Goal: Complete application form: Complete application form

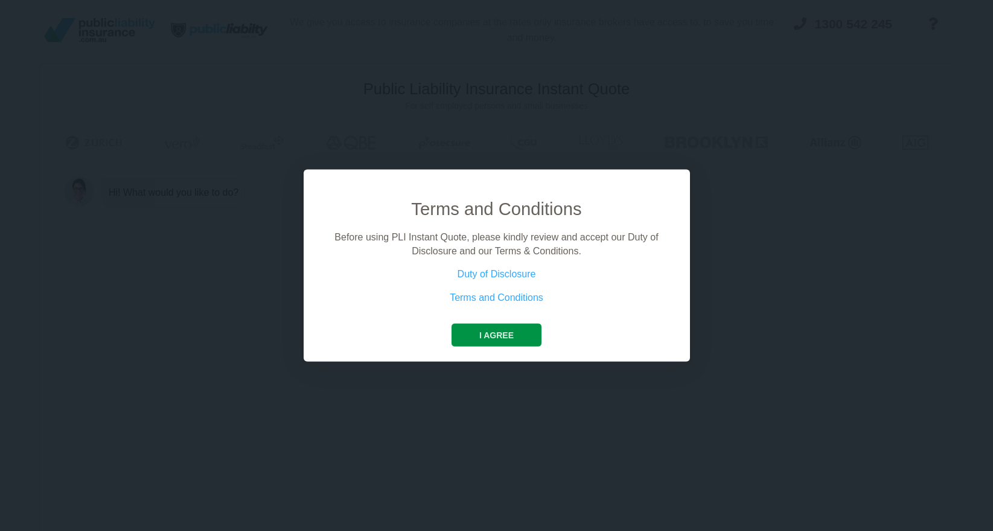
click at [504, 340] on button "I agree" at bounding box center [497, 335] width 90 height 23
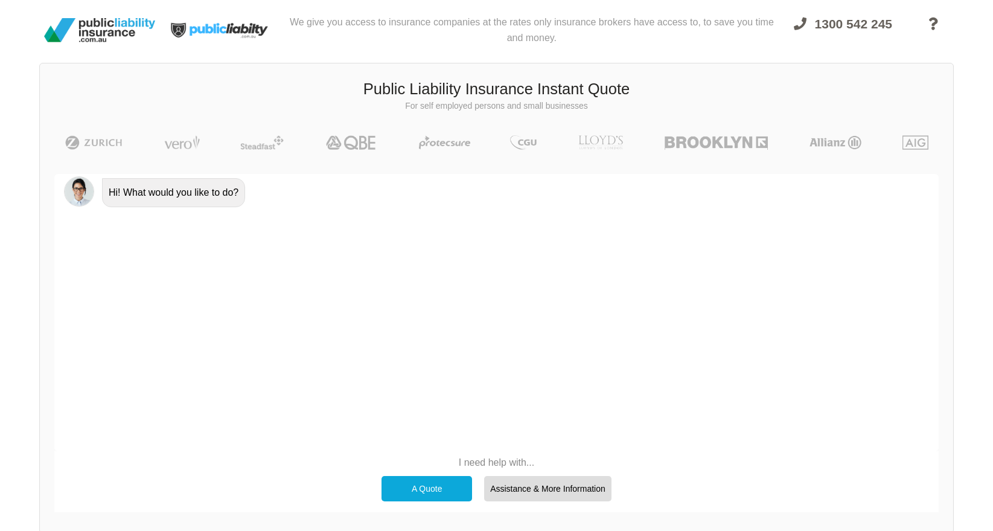
click at [432, 484] on div "A Quote" at bounding box center [427, 488] width 91 height 25
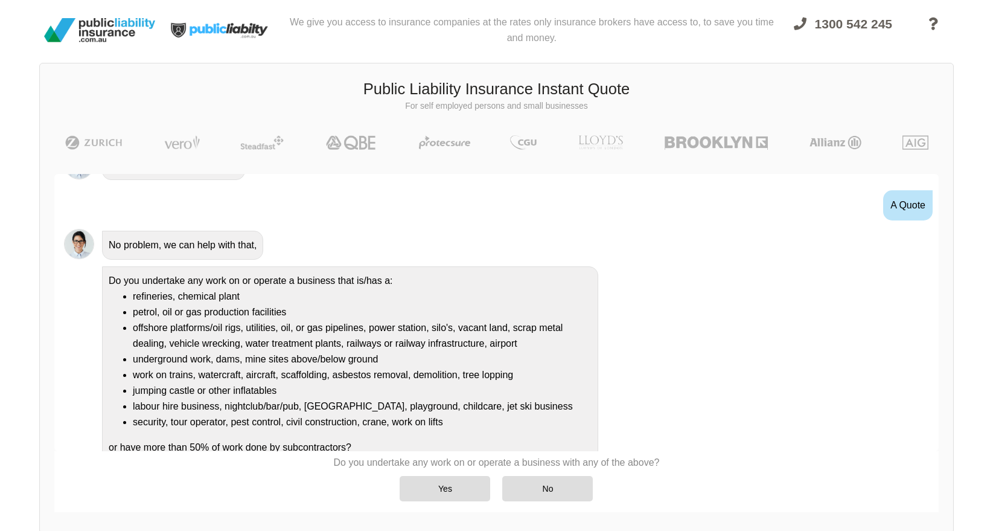
scroll to position [41, 0]
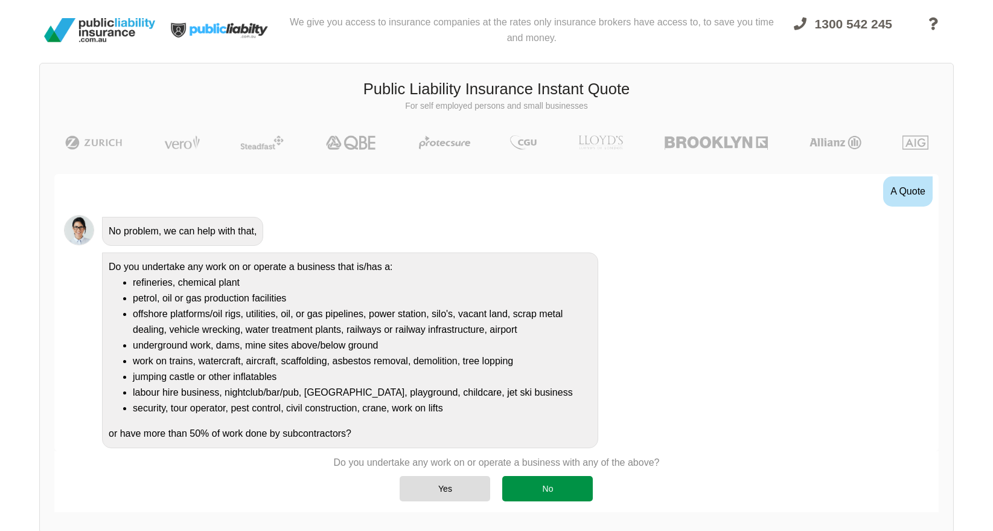
click at [544, 487] on div "No" at bounding box center [547, 488] width 91 height 25
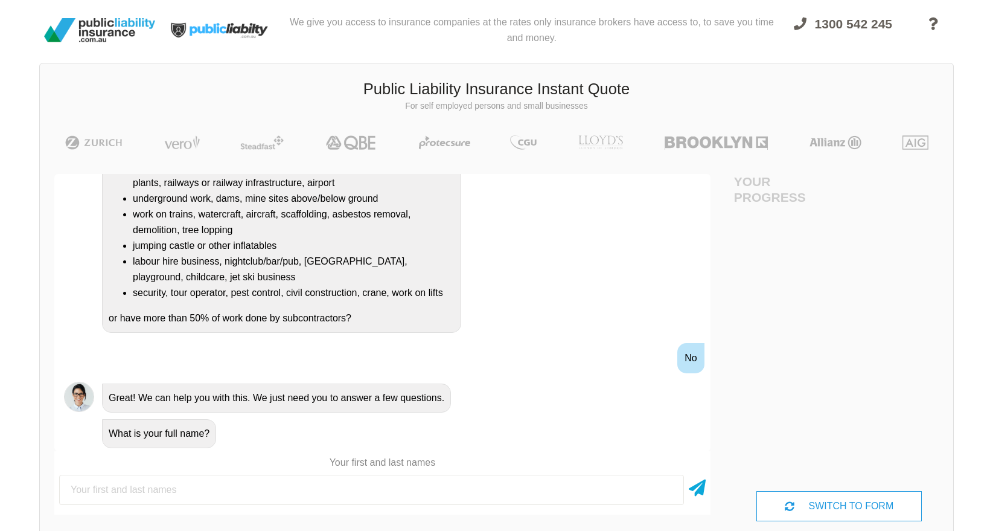
scroll to position [0, 0]
click at [305, 495] on input "text" at bounding box center [371, 490] width 625 height 30
type input "[PERSON_NAME]"
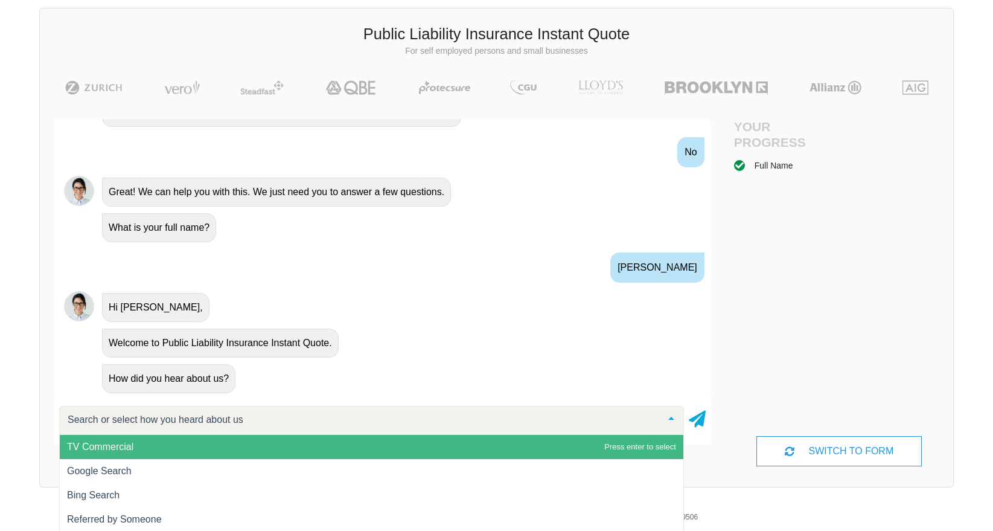
scroll to position [56, 0]
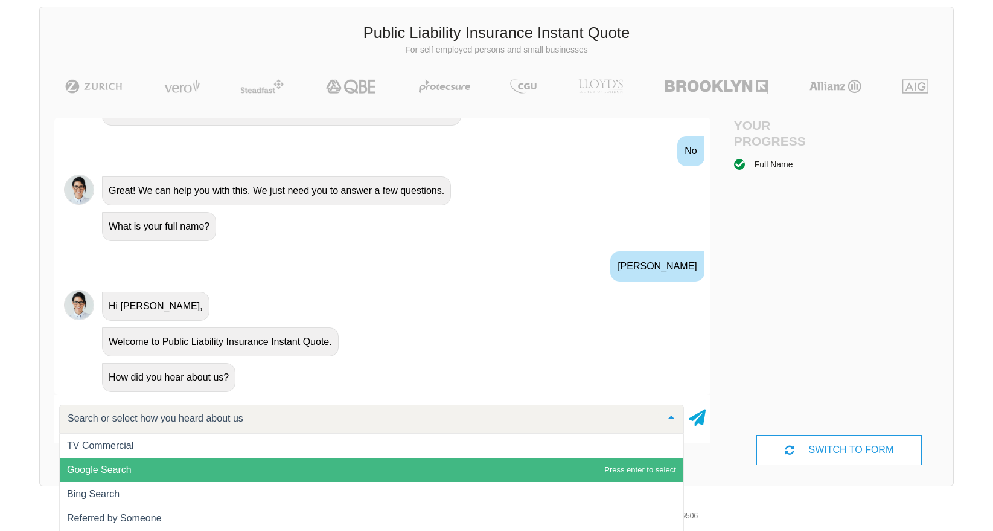
click at [146, 473] on span "Google Search" at bounding box center [372, 470] width 624 height 24
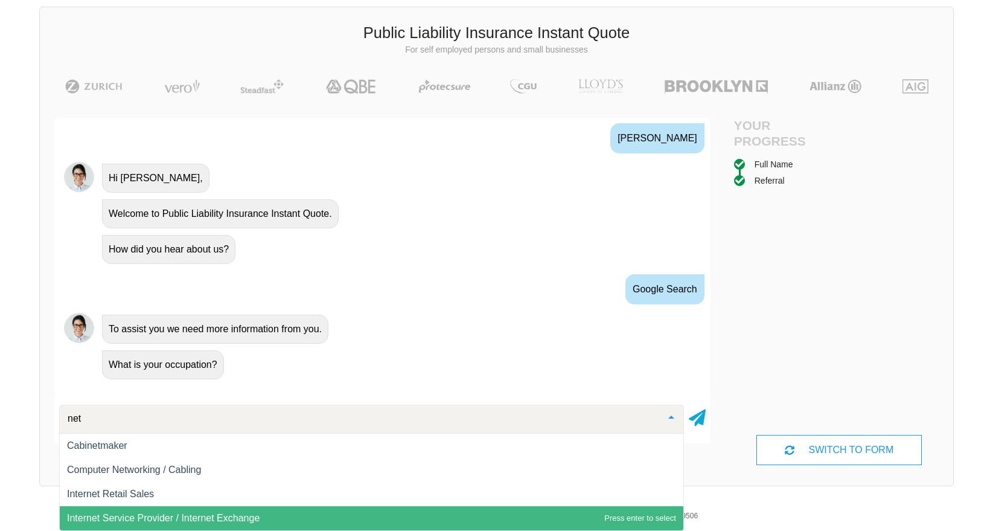
scroll to position [0, 0]
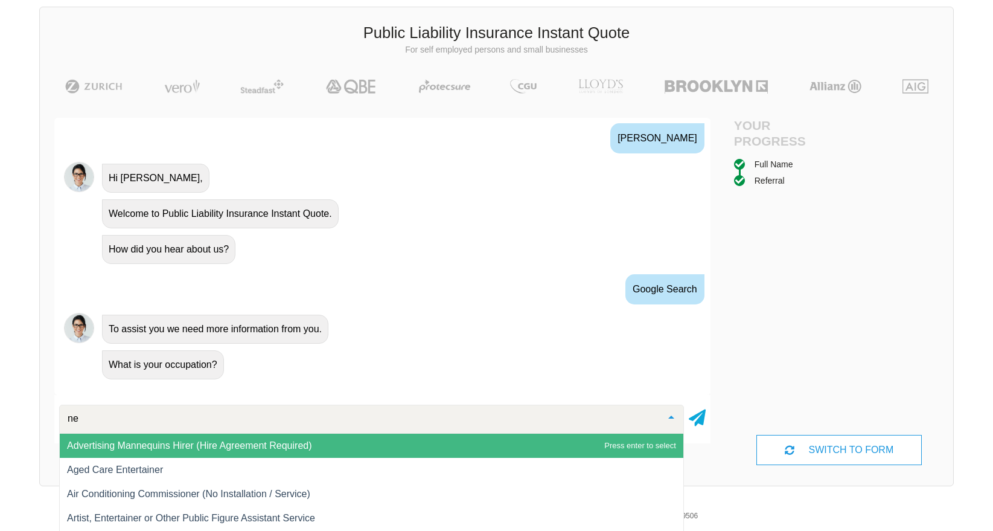
type input "n"
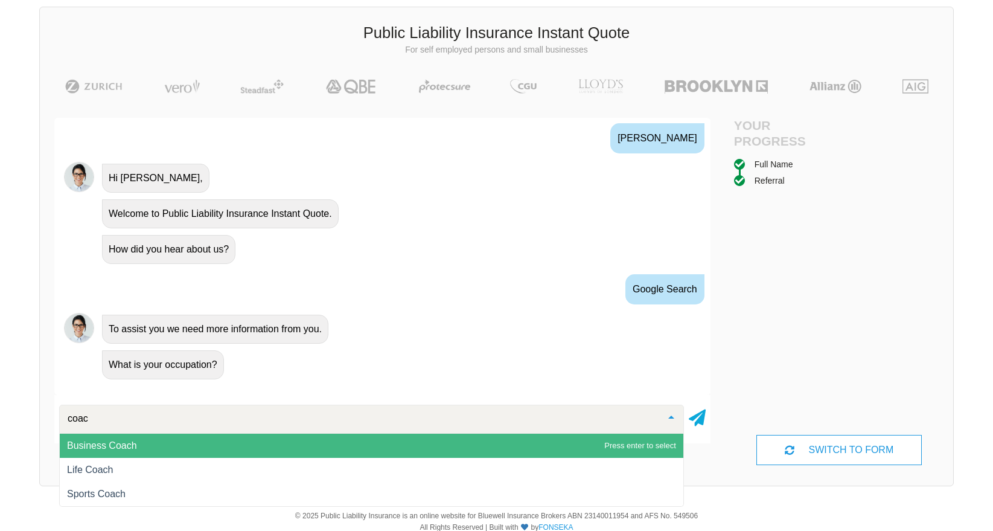
type input "coach"
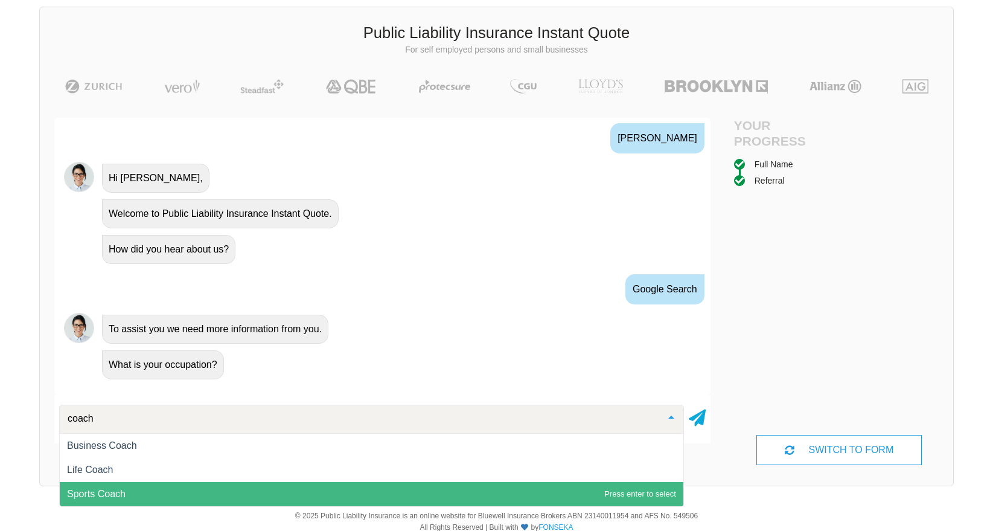
click at [136, 493] on span "Sports Coach" at bounding box center [372, 494] width 624 height 24
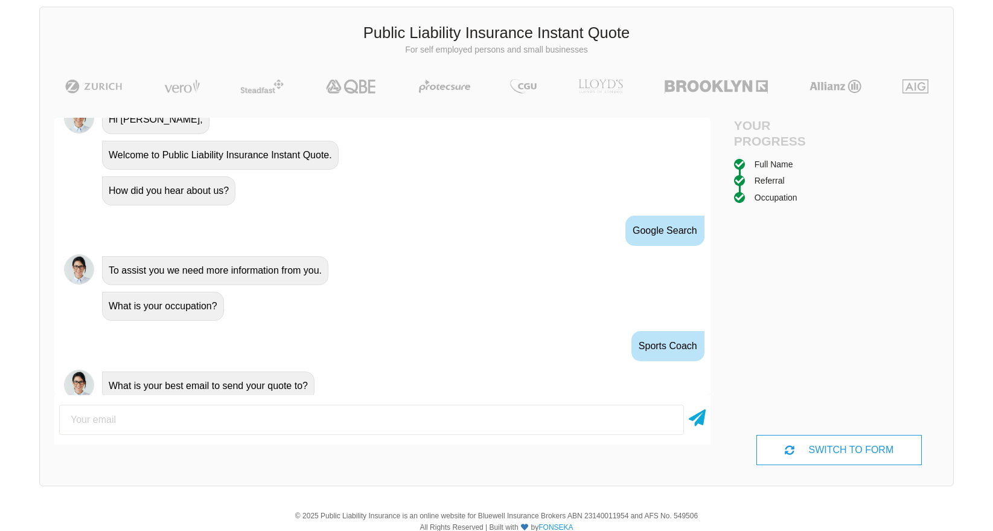
scroll to position [549, 0]
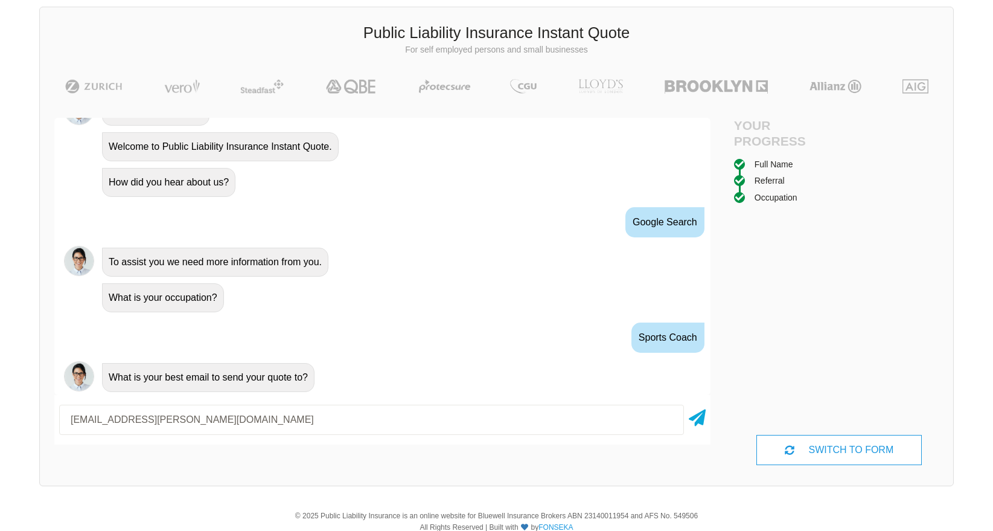
type input "[EMAIL_ADDRESS][PERSON_NAME][DOMAIN_NAME]"
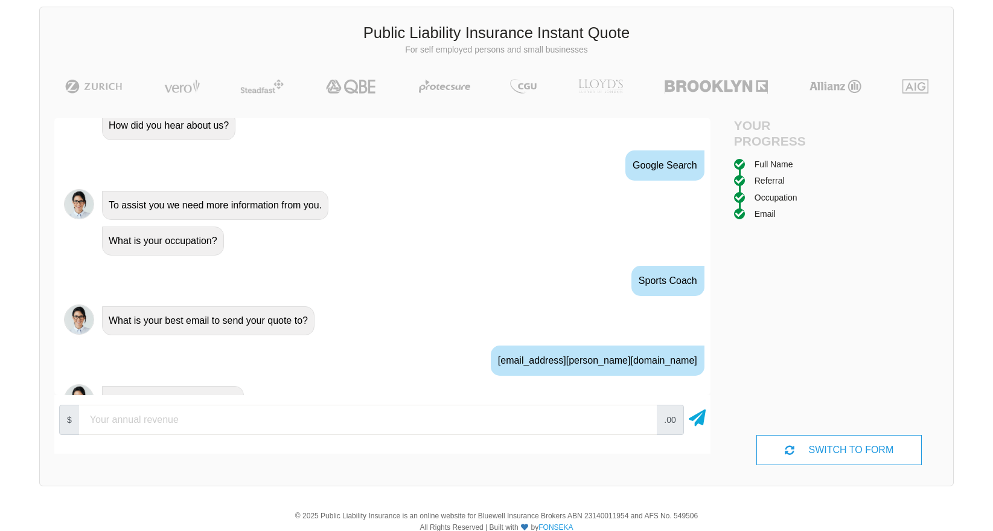
scroll to position [629, 0]
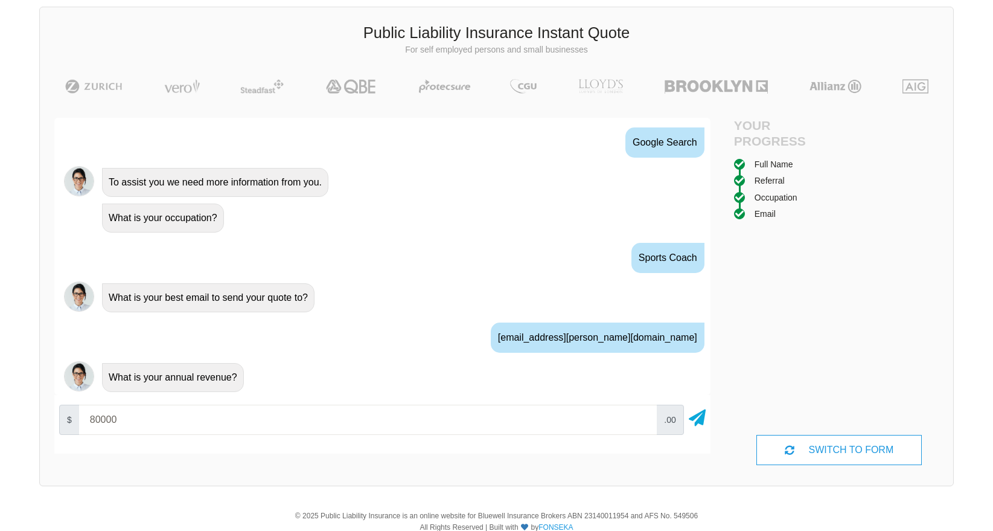
type input "80000"
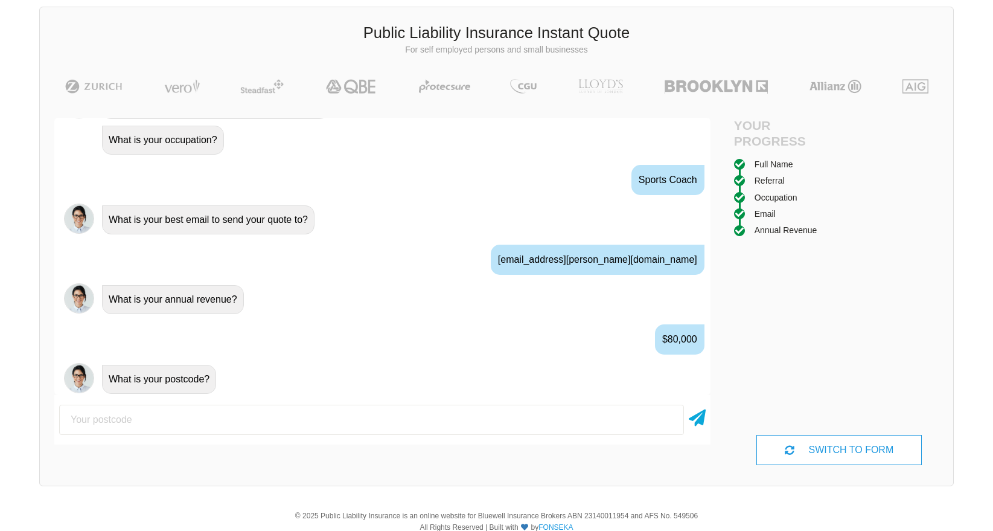
scroll to position [709, 0]
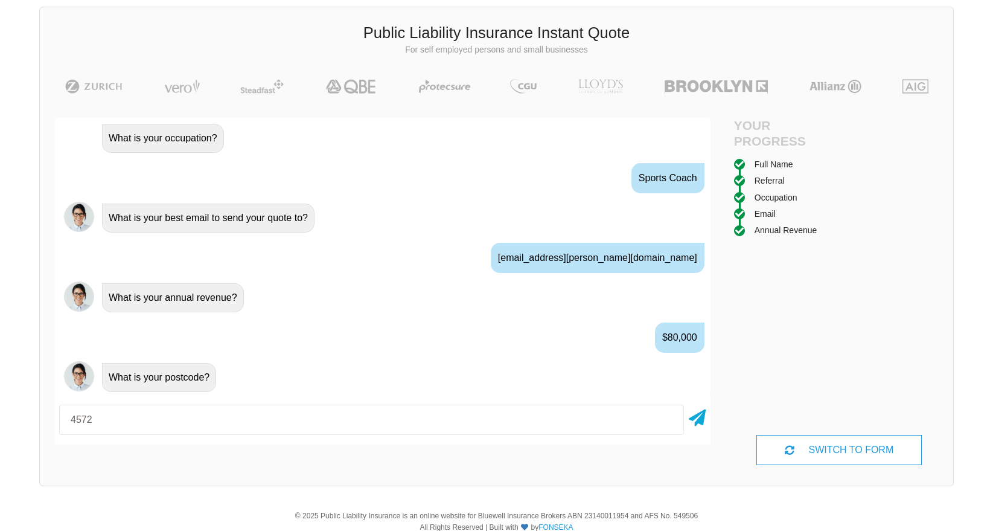
type input "4572"
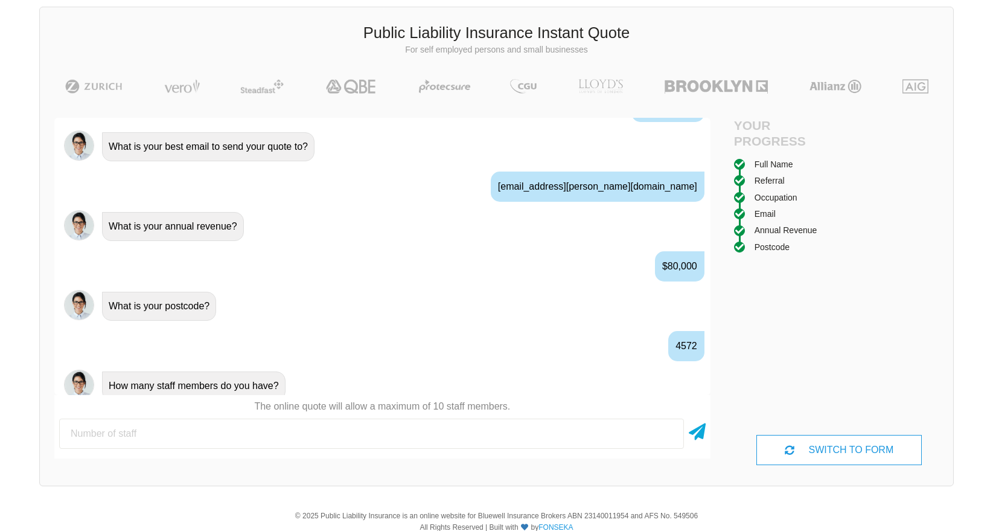
scroll to position [788, 0]
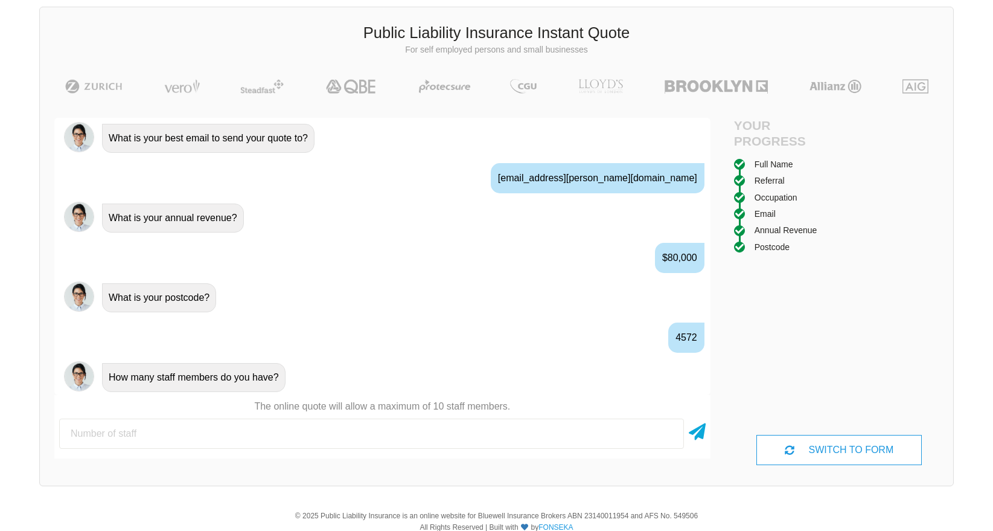
click at [301, 438] on input "number" at bounding box center [371, 433] width 625 height 30
type input "0"
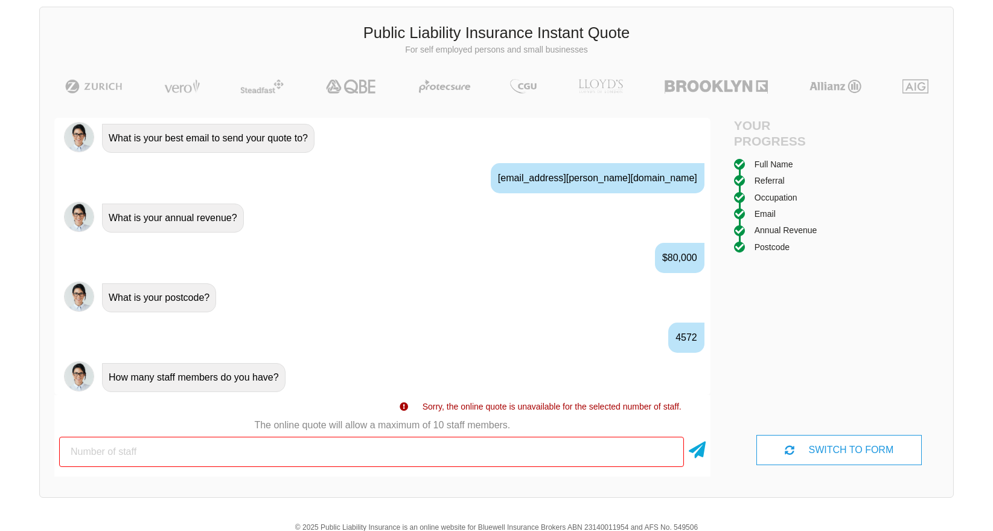
type input "0"
click at [702, 445] on icon at bounding box center [697, 447] width 17 height 22
click at [429, 449] on input "0" at bounding box center [371, 451] width 625 height 30
type input "1"
click at [695, 450] on icon at bounding box center [697, 447] width 17 height 22
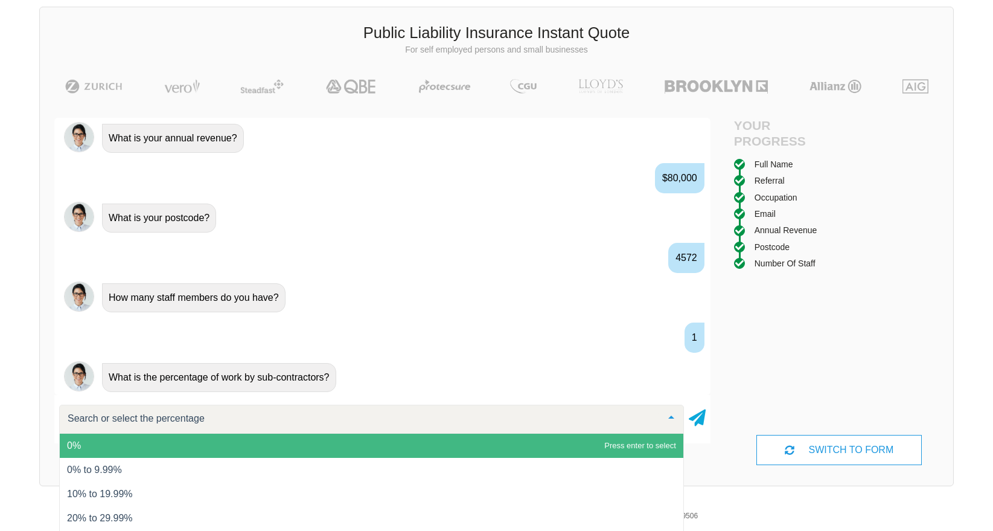
scroll to position [881, 0]
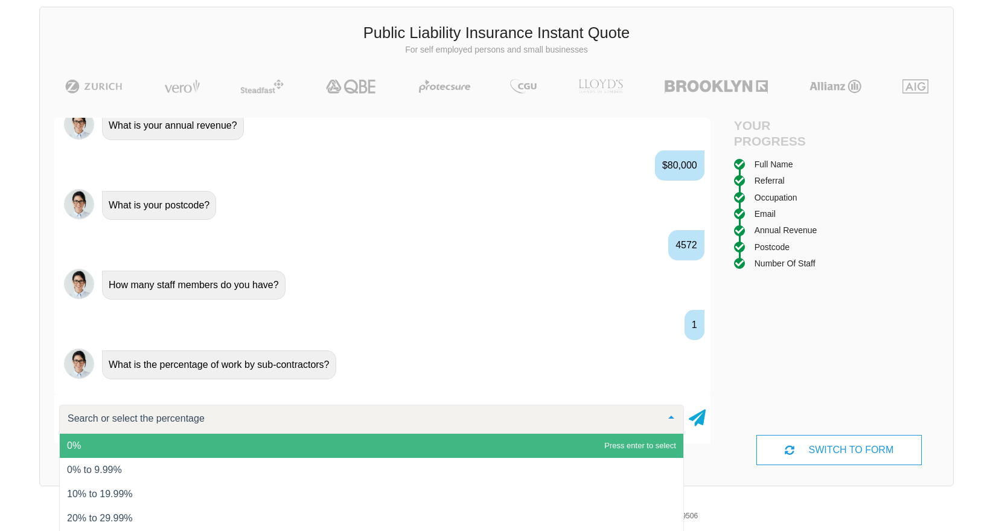
click at [237, 449] on span "0%" at bounding box center [372, 445] width 624 height 24
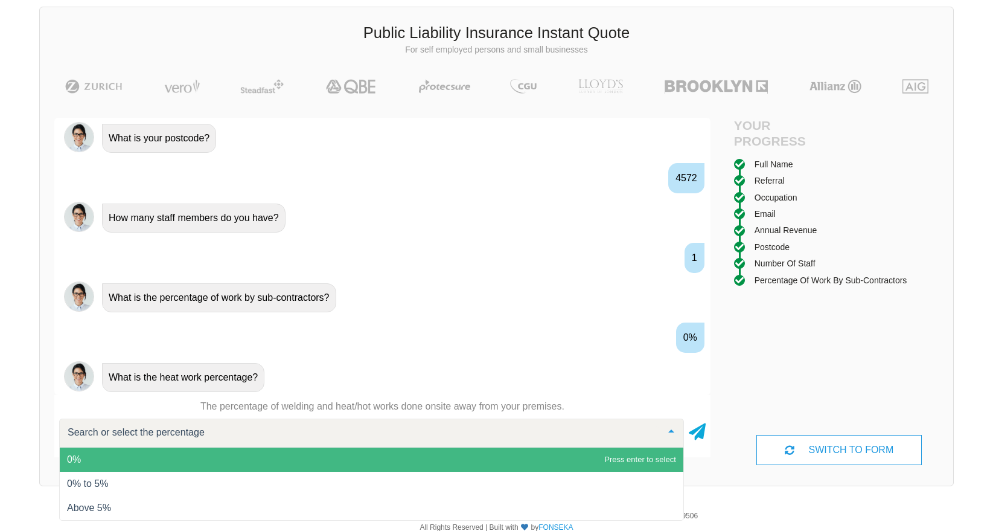
scroll to position [961, 0]
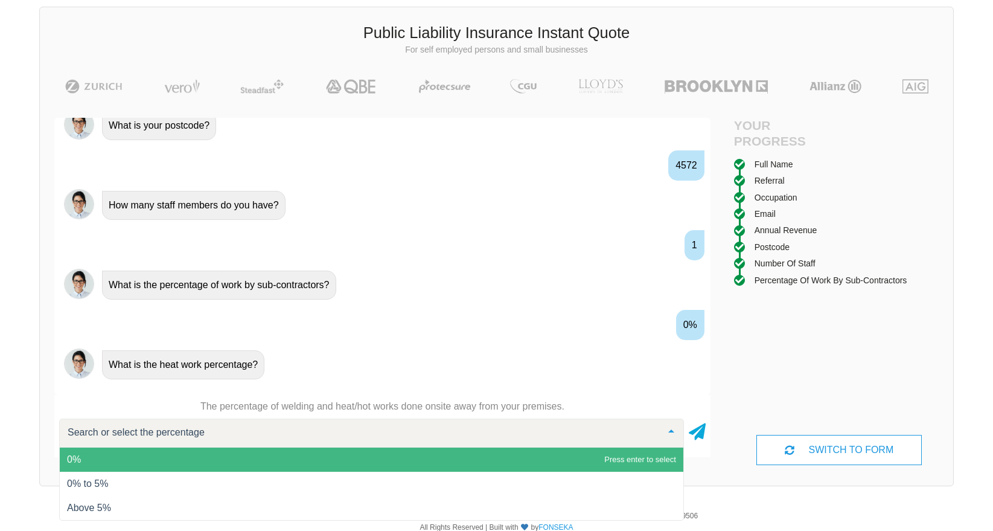
click at [252, 462] on span "0%" at bounding box center [372, 459] width 624 height 24
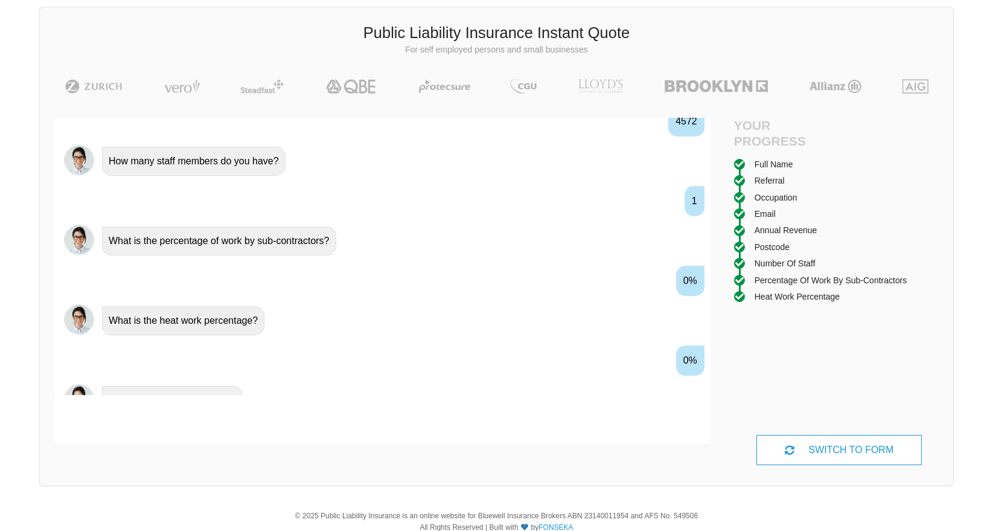
scroll to position [1028, 0]
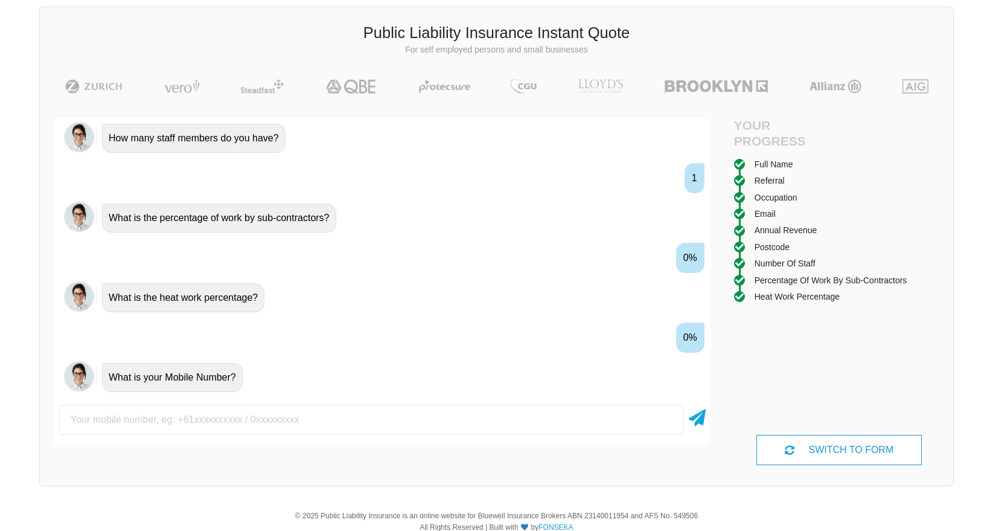
click at [248, 422] on input "text" at bounding box center [371, 419] width 625 height 30
